Goal: Find specific page/section: Find specific page/section

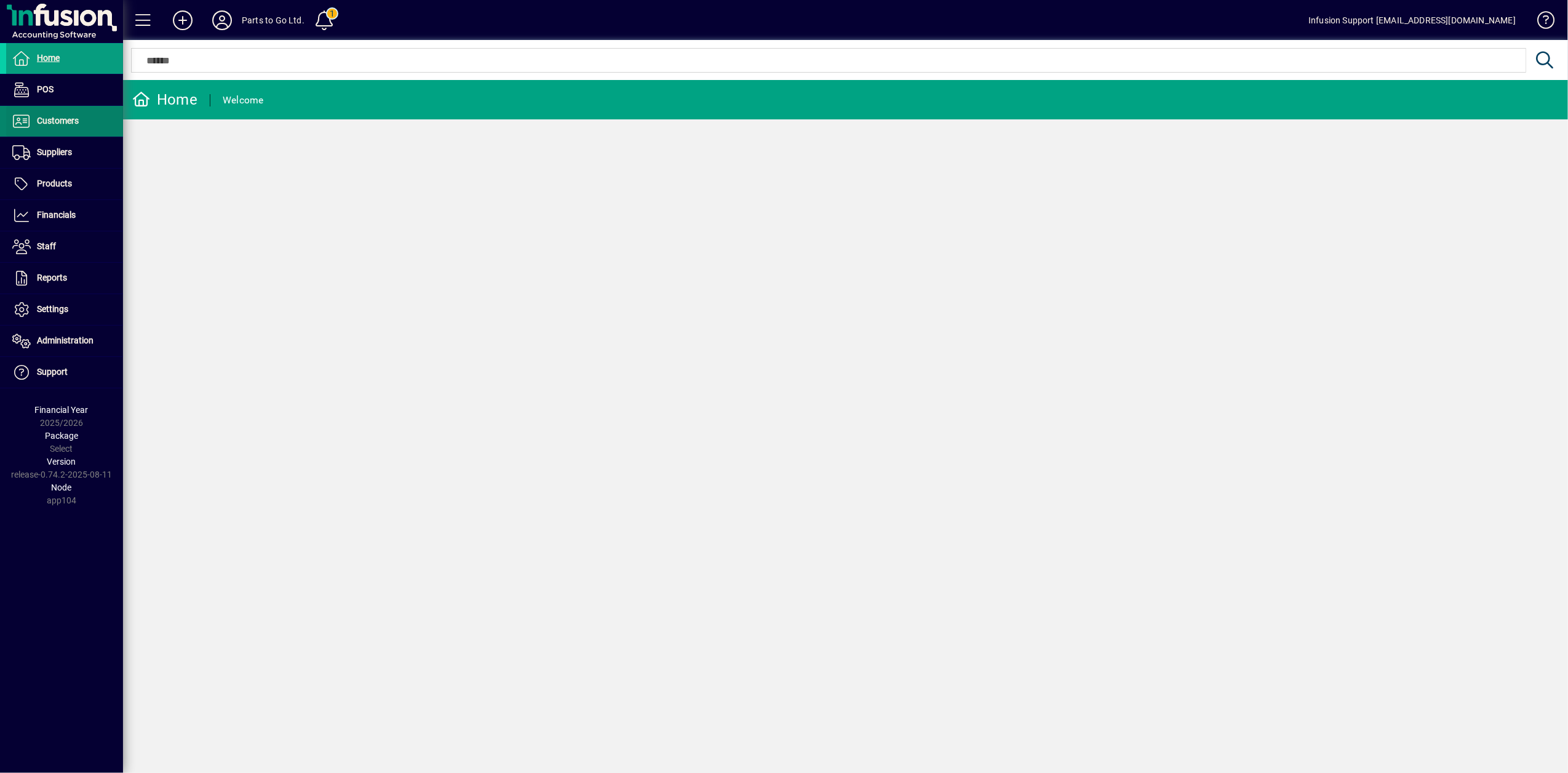
click at [50, 121] on span "Customers" at bounding box center [58, 120] width 42 height 10
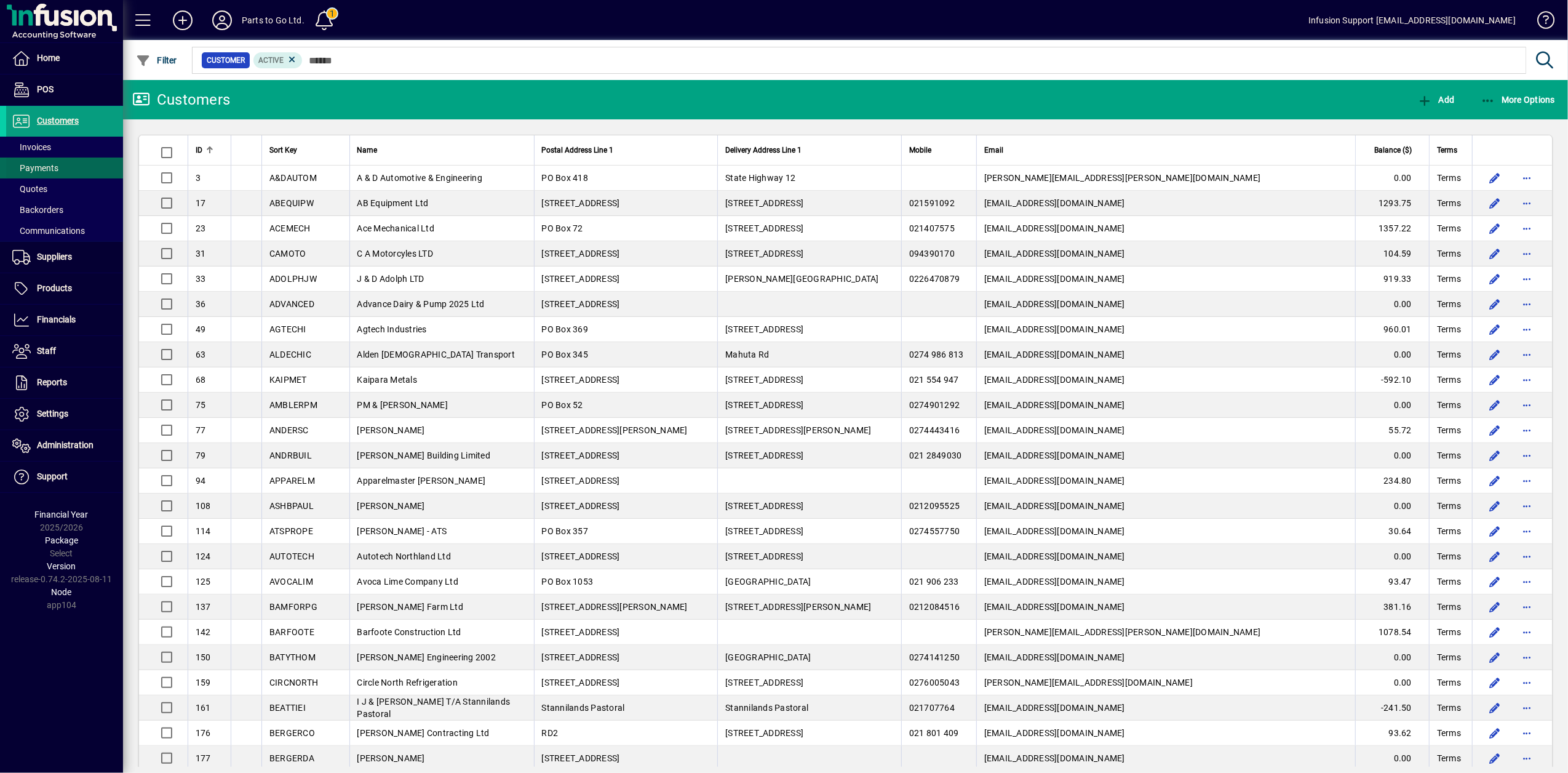
click at [55, 169] on span "Payments" at bounding box center [36, 168] width 46 height 10
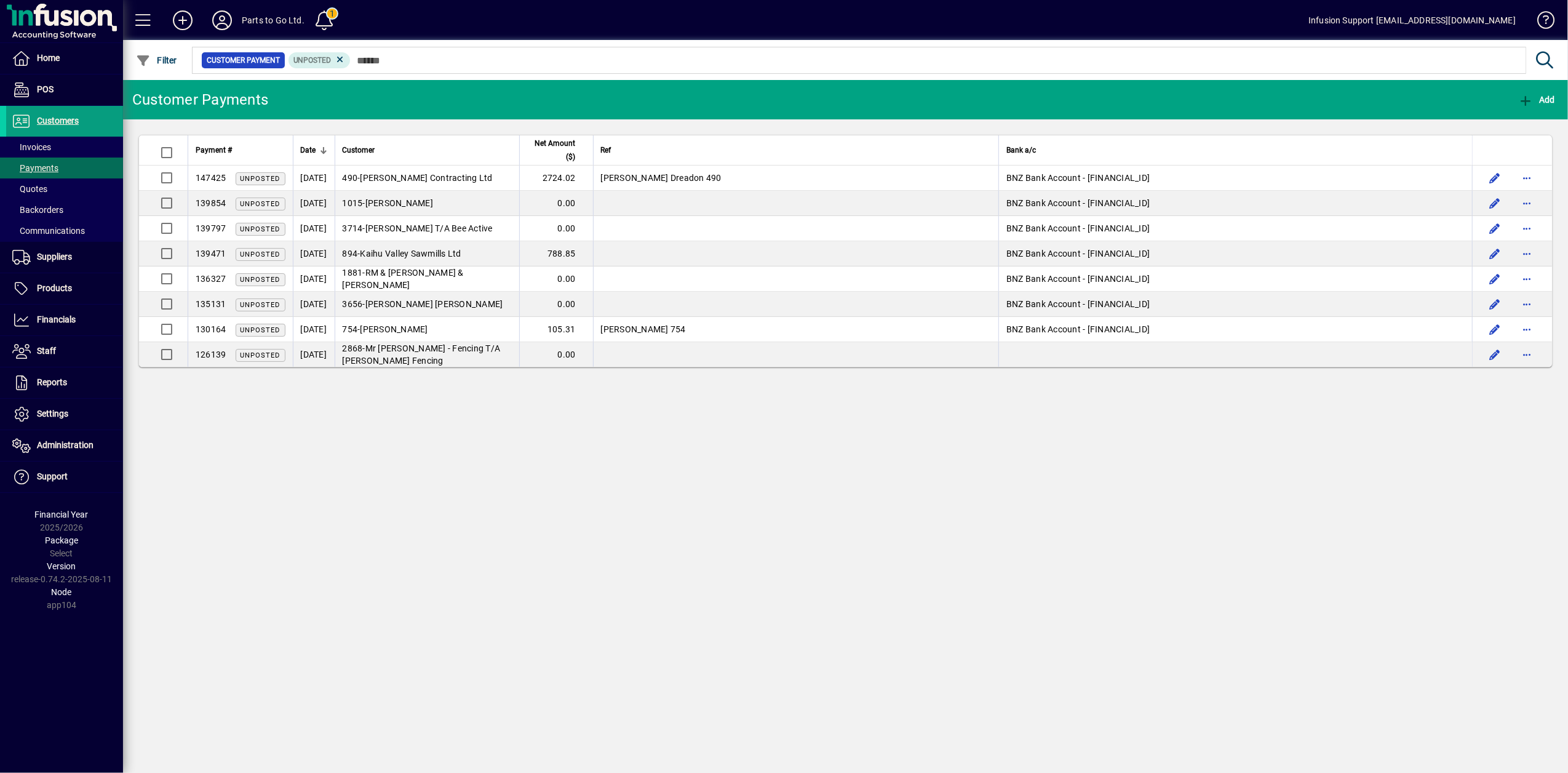
drag, startPoint x: 578, startPoint y: 741, endPoint x: 580, endPoint y: 732, distance: 9.2
click at [578, 741] on div "Customer Payments Add Payment # Date Customer Net Amount ($) Ref Bank a/c 14742…" at bounding box center [846, 426] width 1445 height 692
click at [38, 173] on span "Payments" at bounding box center [32, 168] width 52 height 13
click at [343, 60] on icon at bounding box center [340, 60] width 11 height 11
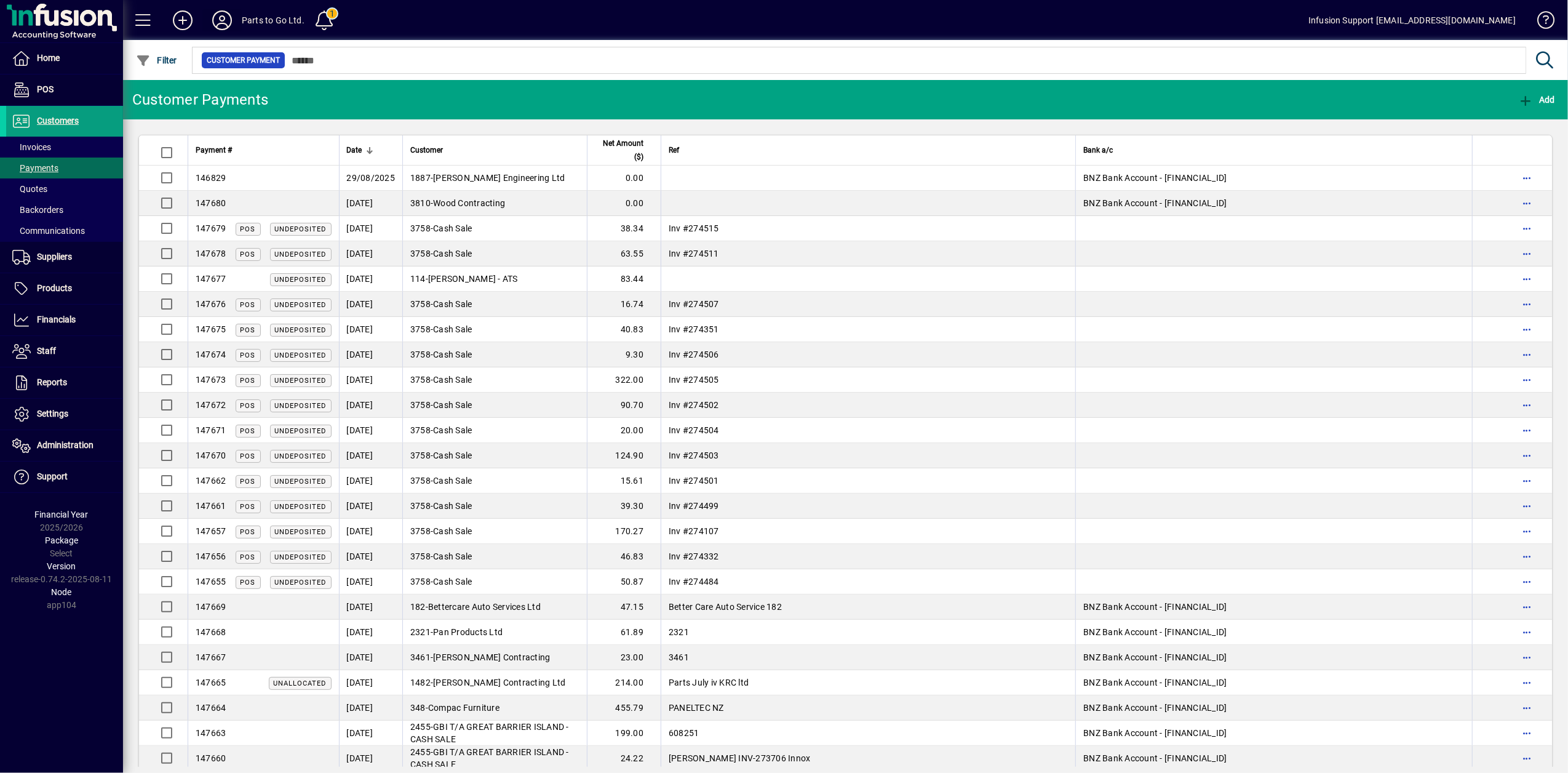
click at [221, 22] on icon at bounding box center [222, 20] width 24 height 20
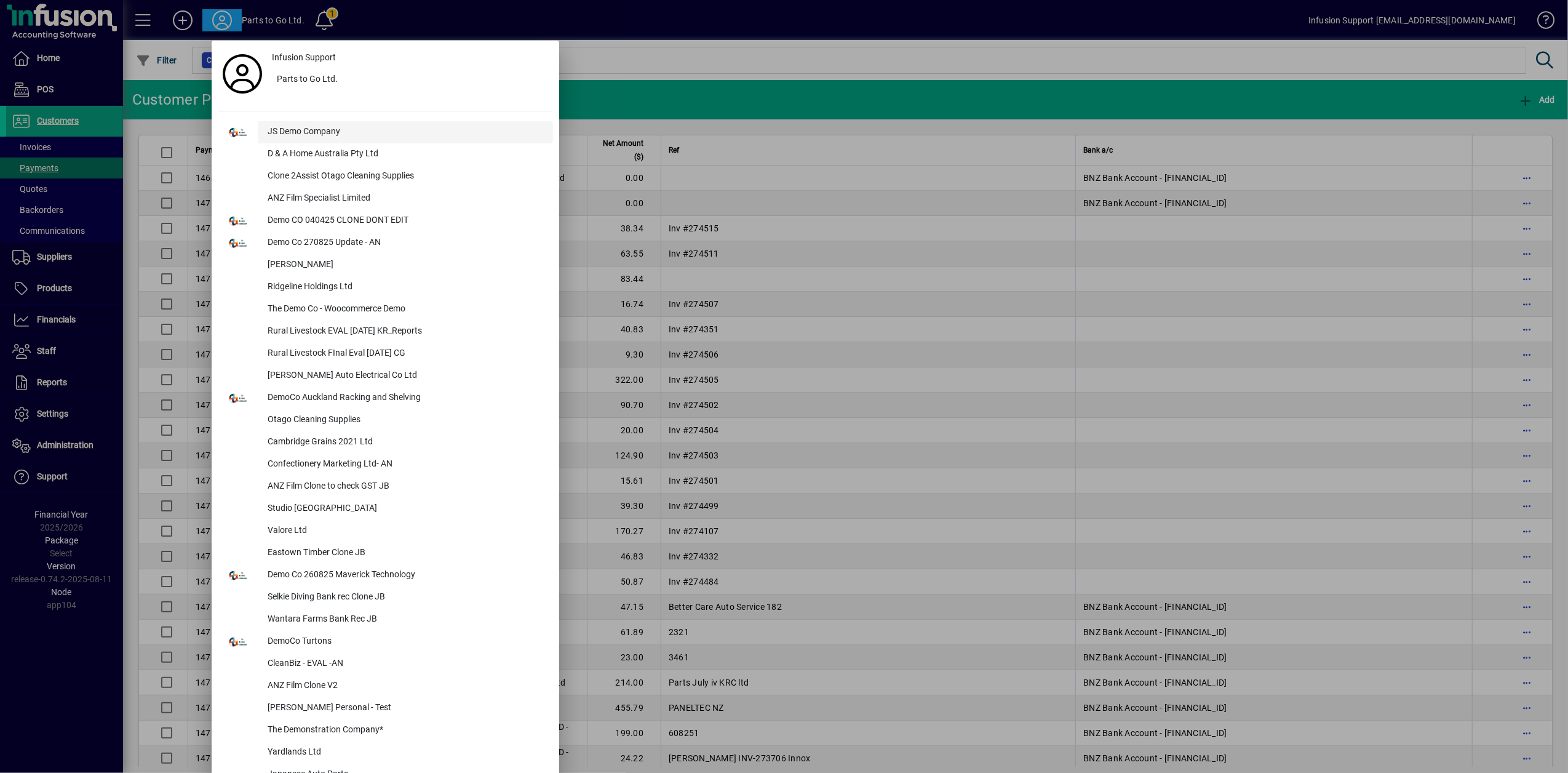
click at [284, 125] on div "JS Demo Company" at bounding box center [405, 132] width 295 height 22
